Goal: Find specific page/section: Find specific page/section

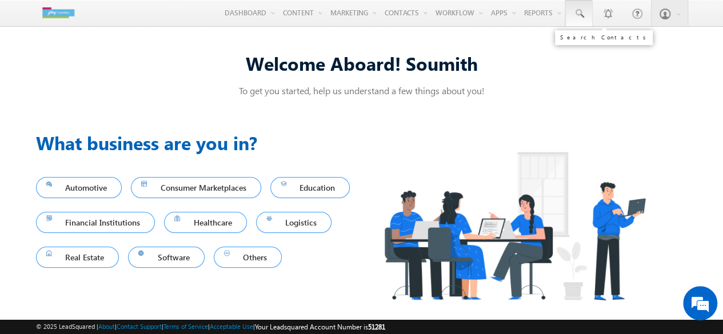
click at [582, 16] on span at bounding box center [578, 13] width 11 height 11
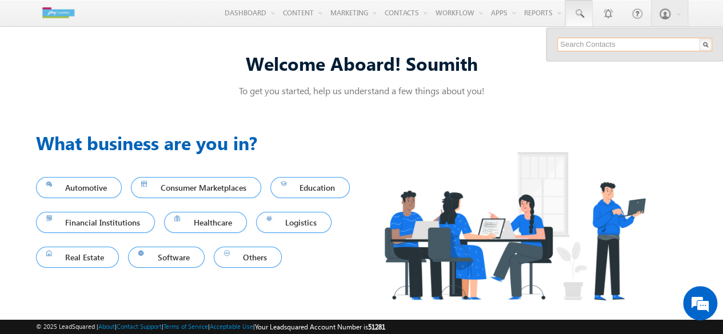
click at [621, 50] on input "text" at bounding box center [634, 45] width 155 height 14
type input "7981289493"
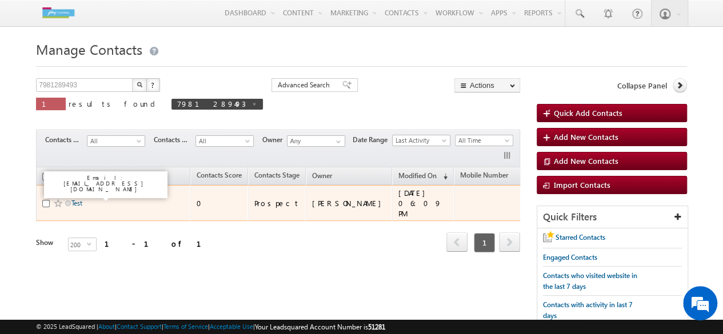
click at [82, 199] on link "Test" at bounding box center [76, 203] width 11 height 9
